Goal: Check status: Check status

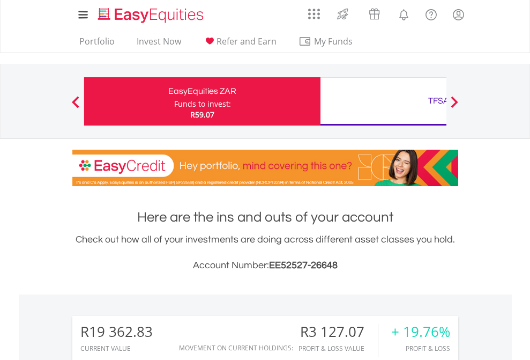
scroll to position [103, 168]
click at [174, 101] on div "Funds to invest:" at bounding box center [202, 104] width 57 height 11
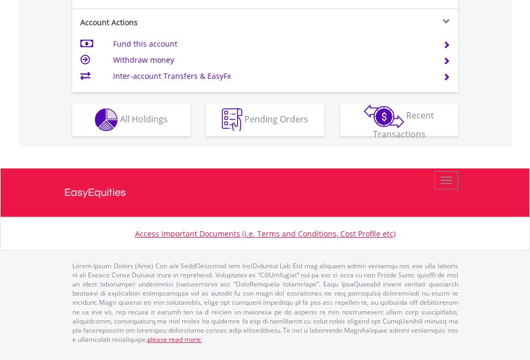
scroll to position [1002, 0]
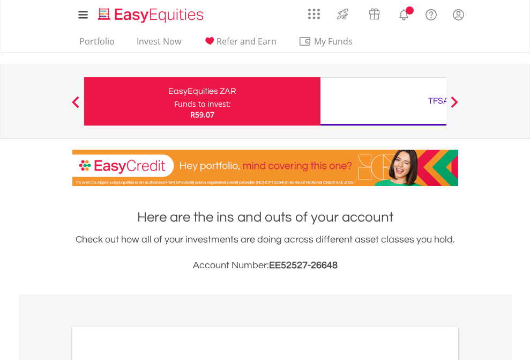
scroll to position [644, 0]
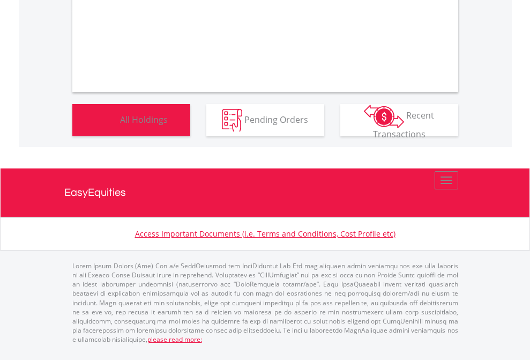
click at [120, 125] on span "All Holdings" at bounding box center [144, 119] width 48 height 12
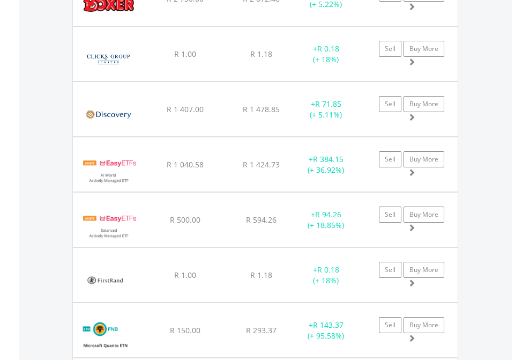
scroll to position [103, 168]
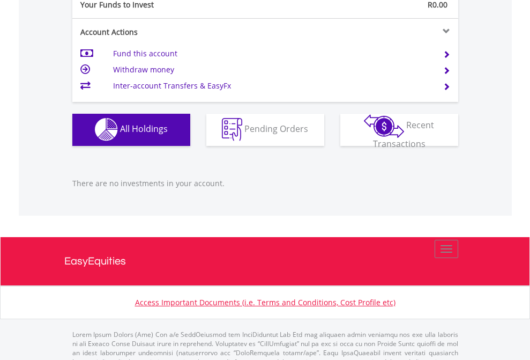
scroll to position [1061, 0]
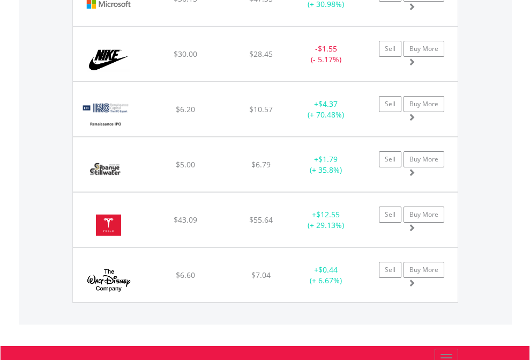
scroll to position [103, 168]
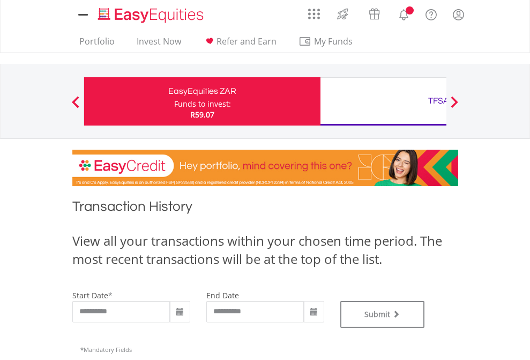
type input "**********"
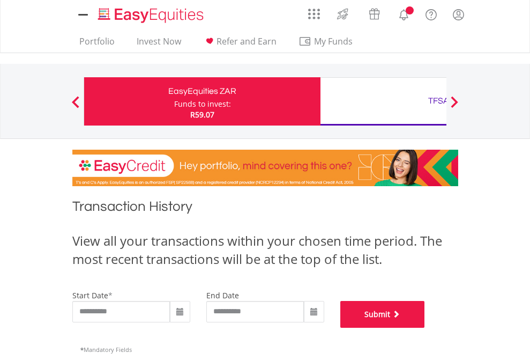
click at [425, 327] on button "Submit" at bounding box center [382, 314] width 85 height 27
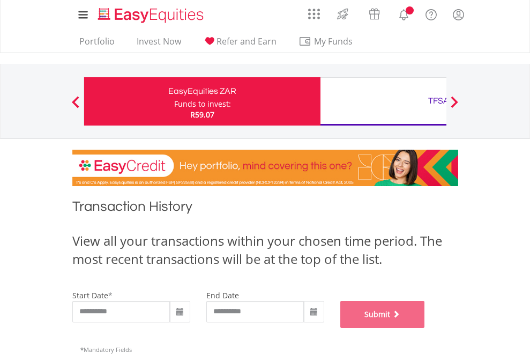
scroll to position [435, 0]
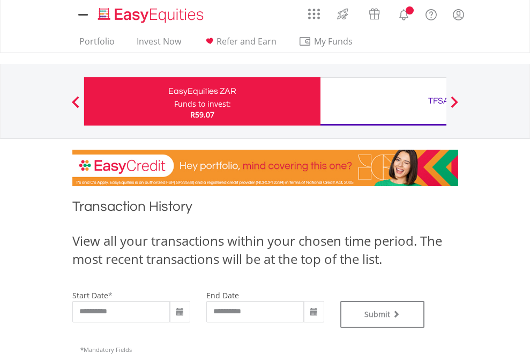
click at [383, 101] on div "TFSA" at bounding box center [438, 100] width 223 height 15
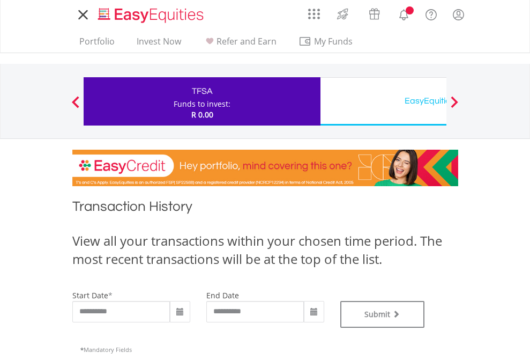
type input "**********"
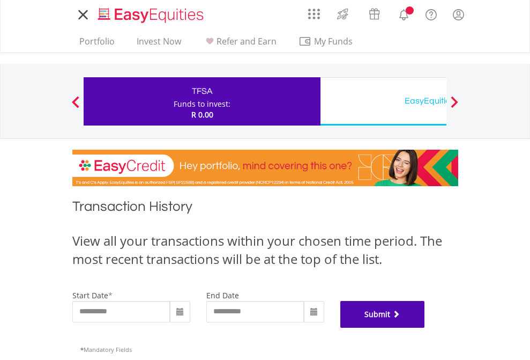
click at [425, 327] on button "Submit" at bounding box center [382, 314] width 85 height 27
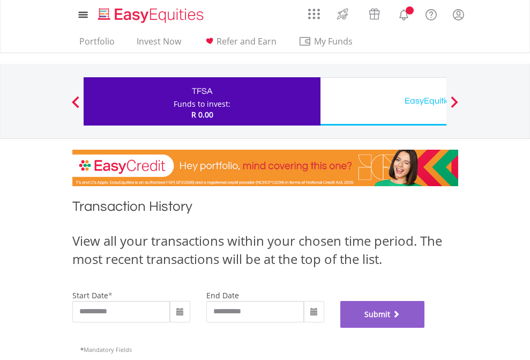
scroll to position [435, 0]
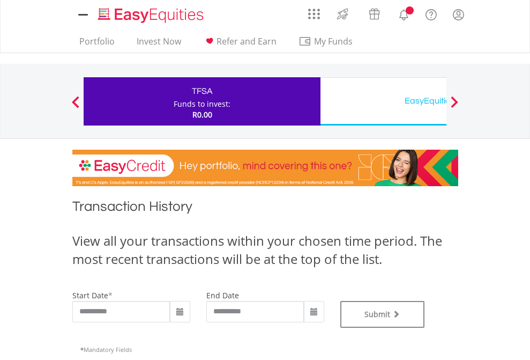
click at [383, 101] on div "EasyEquities USD" at bounding box center [438, 100] width 223 height 15
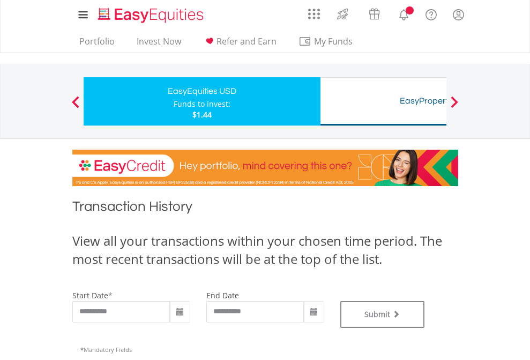
type input "**********"
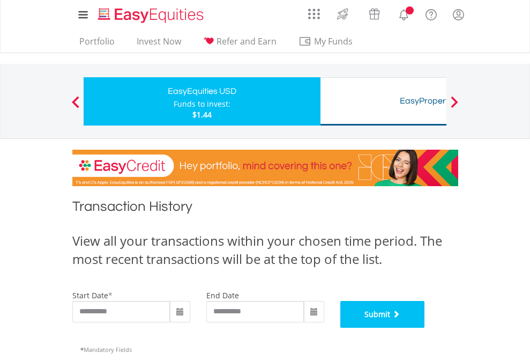
click at [425, 327] on button "Submit" at bounding box center [382, 314] width 85 height 27
